Goal: Navigation & Orientation: Find specific page/section

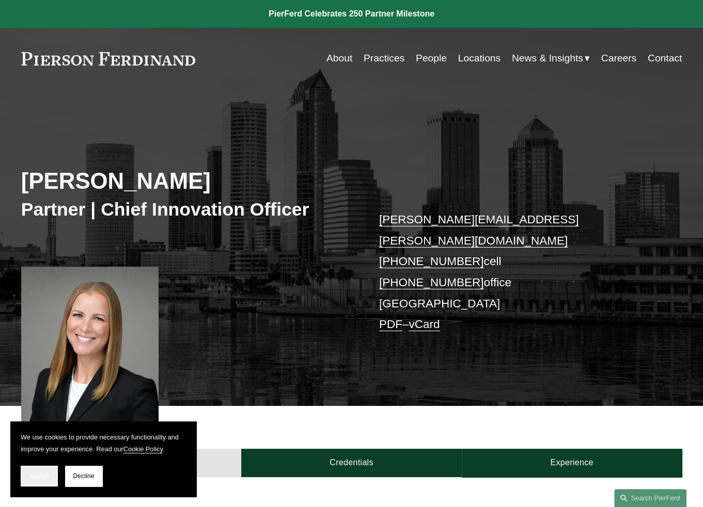
click at [39, 481] on button "Accept" at bounding box center [39, 476] width 37 height 21
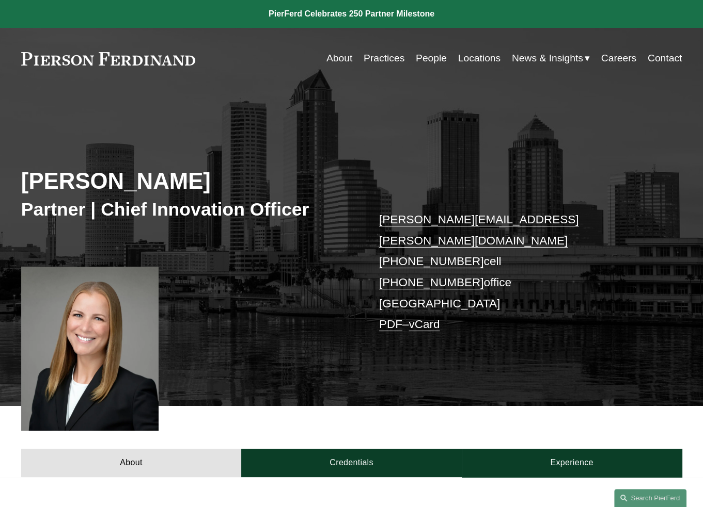
click at [382, 58] on link "Practices" at bounding box center [383, 59] width 41 height 20
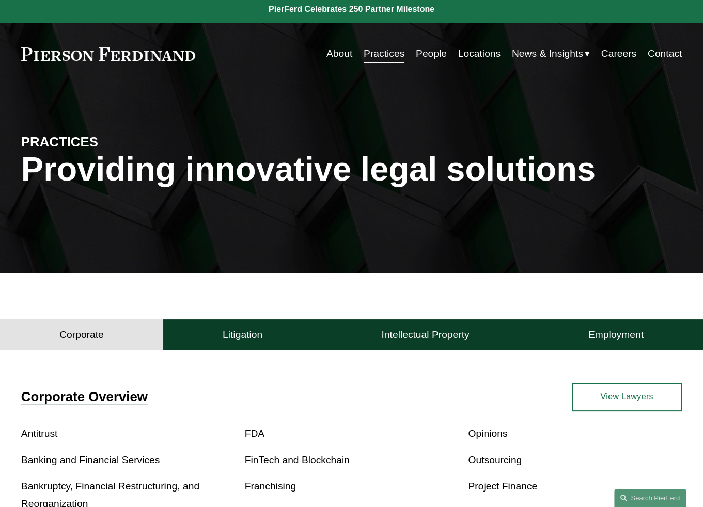
scroll to position [258, 0]
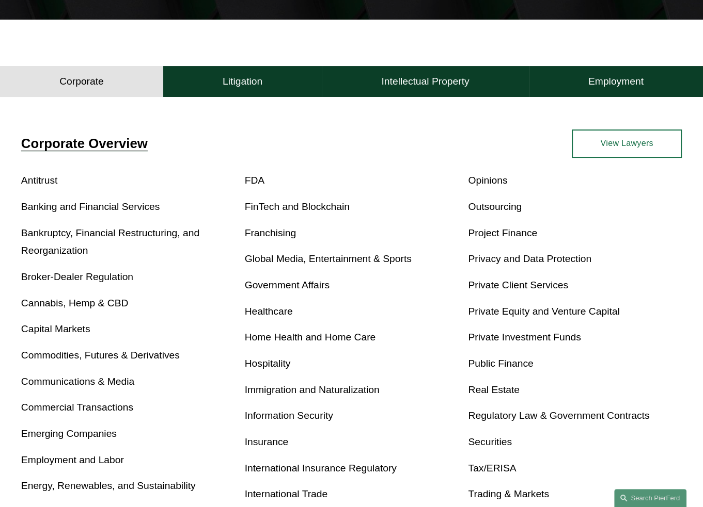
drag, startPoint x: 215, startPoint y: 313, endPoint x: 211, endPoint y: 310, distance: 5.5
